Goal: Information Seeking & Learning: Learn about a topic

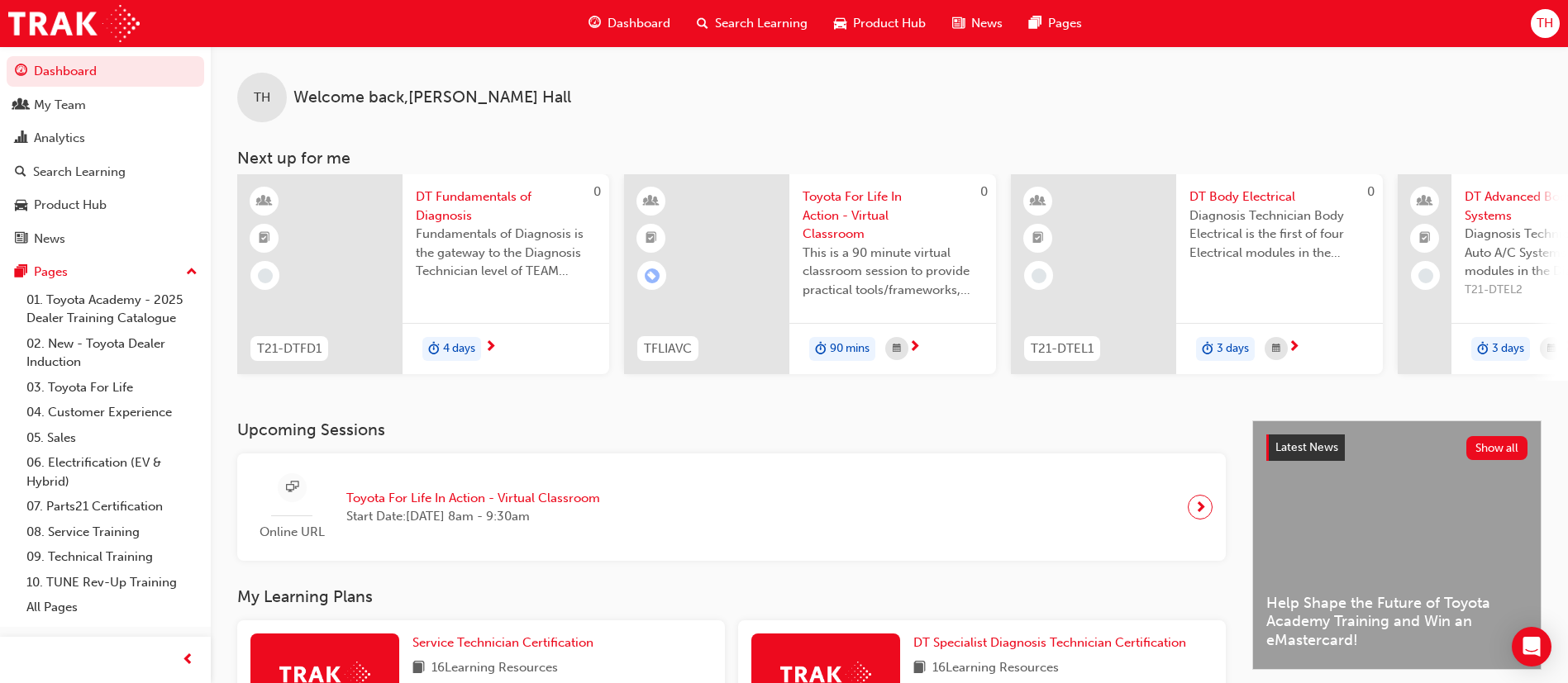
click at [725, 8] on div "Search Learning" at bounding box center [751, 24] width 137 height 33
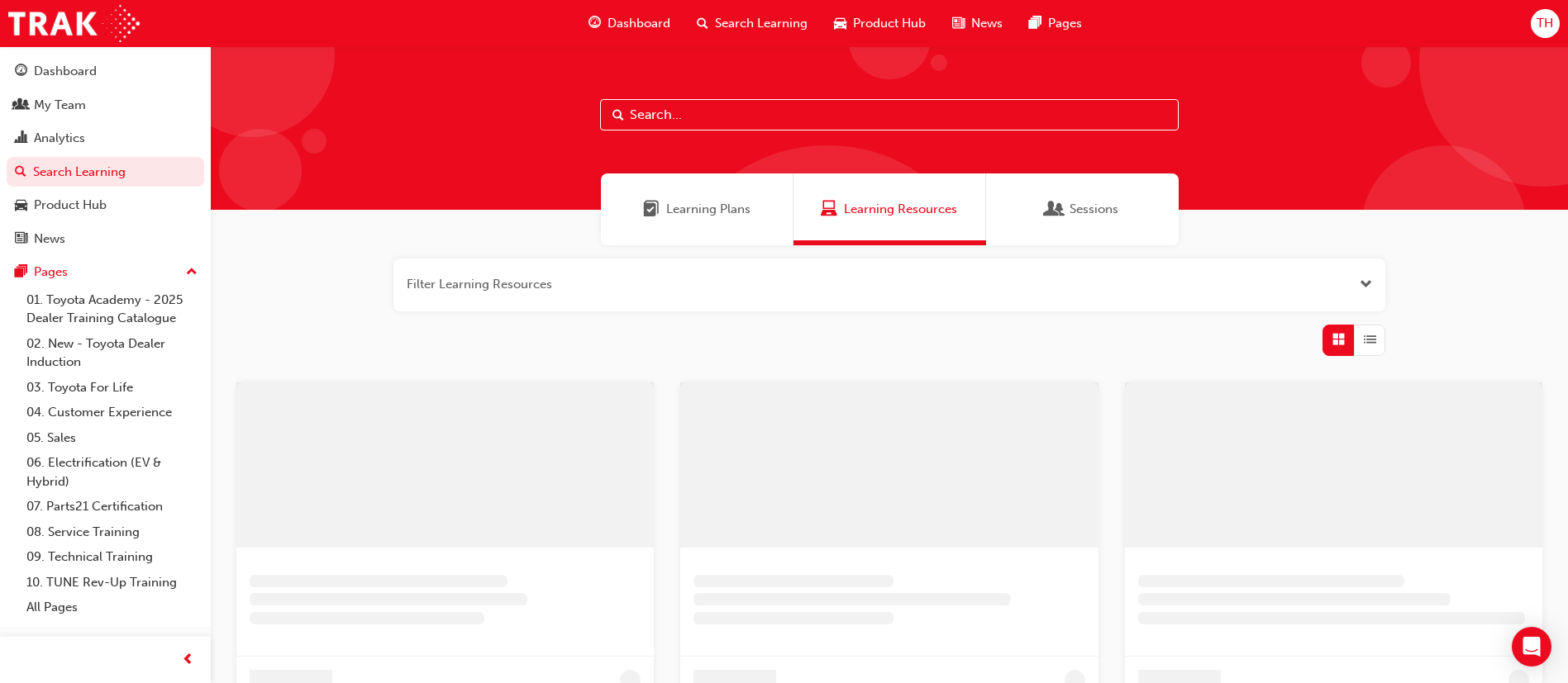
click at [848, 115] on input "text" at bounding box center [890, 115] width 579 height 31
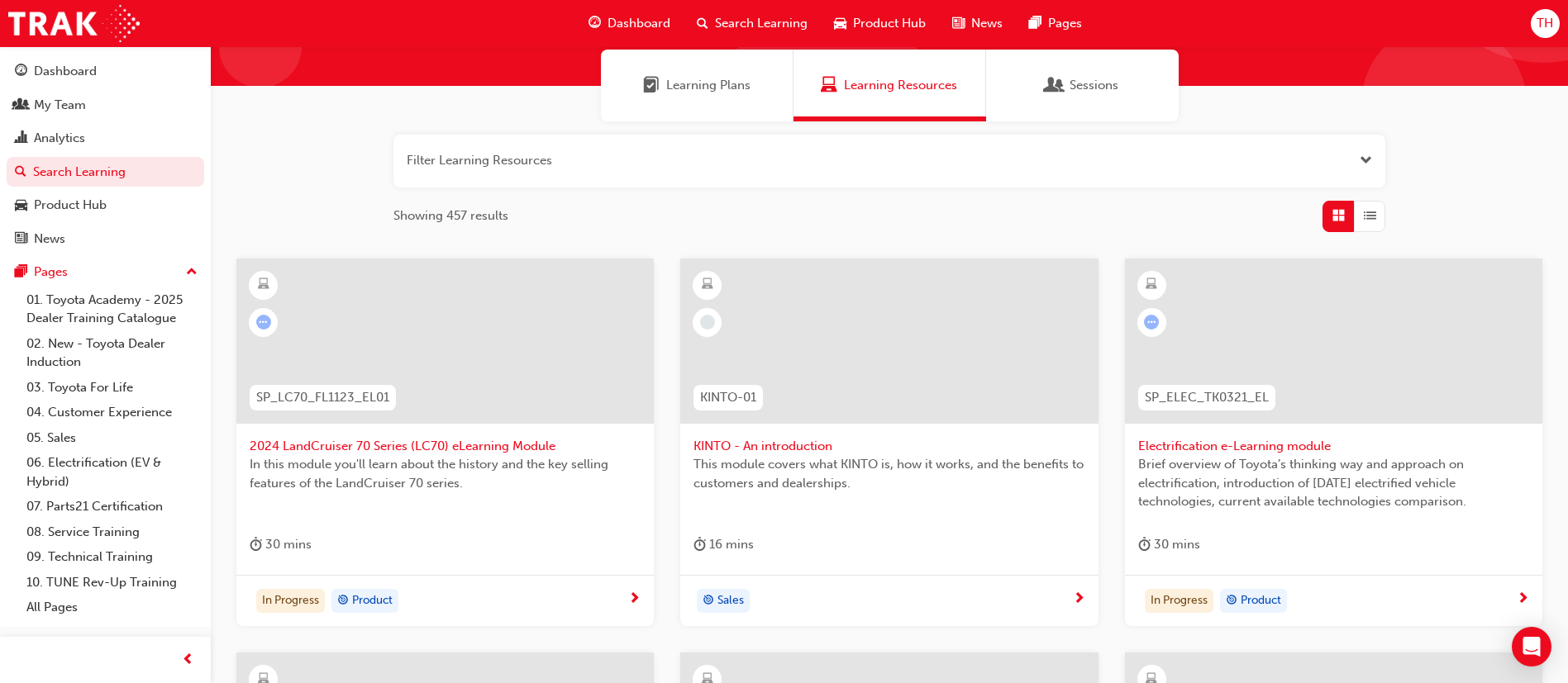
scroll to position [106, 0]
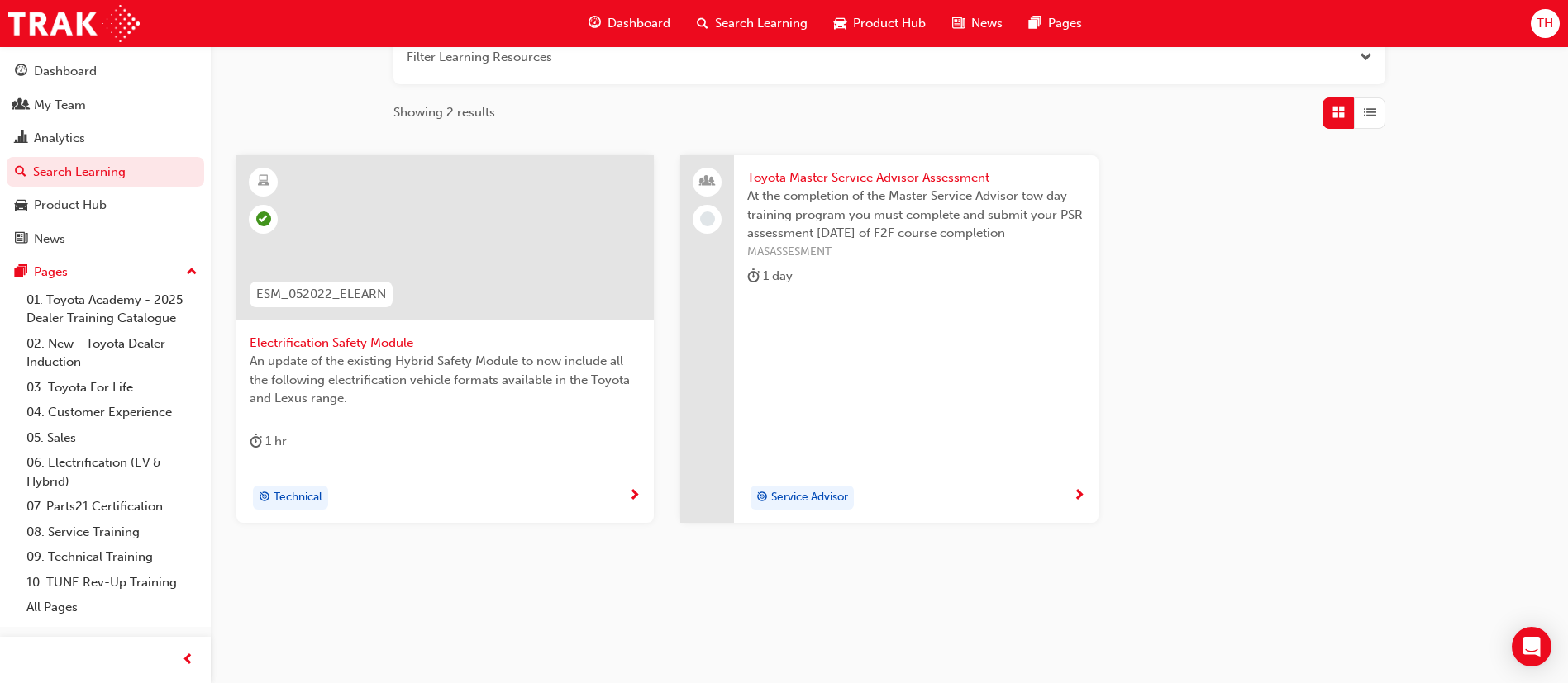
scroll to position [103, 0]
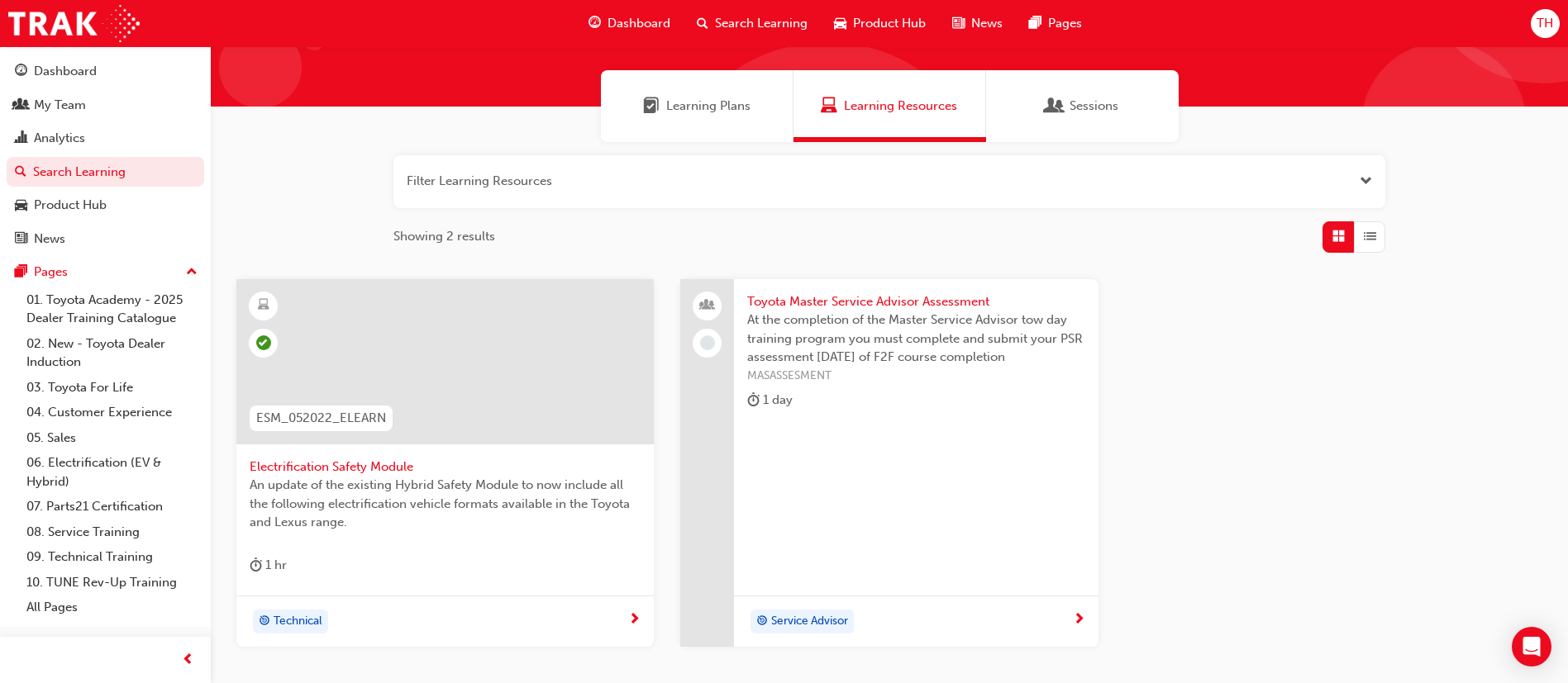
type input "esm"
